Goal: Task Accomplishment & Management: Manage account settings

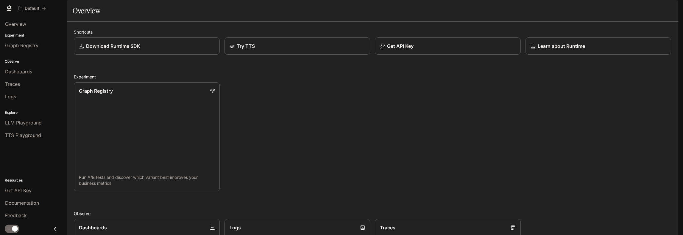
click at [671, 11] on img "button" at bounding box center [669, 8] width 8 height 8
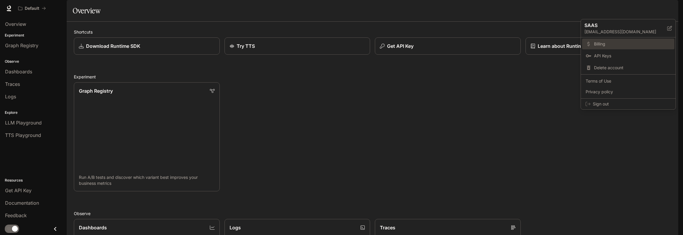
click at [614, 43] on span "Billing" at bounding box center [632, 44] width 77 height 6
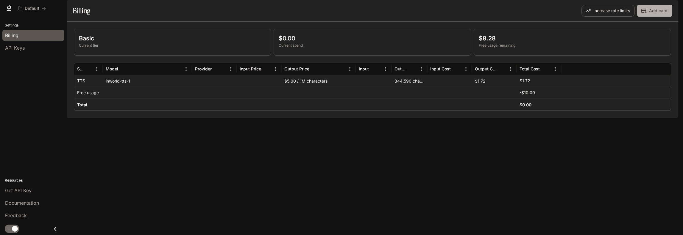
click at [657, 17] on button "Add card" at bounding box center [654, 11] width 35 height 12
